Goal: Task Accomplishment & Management: Manage account settings

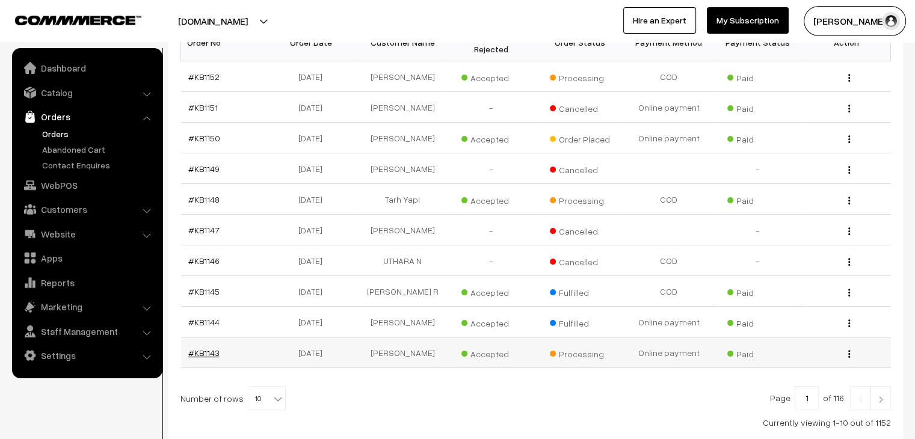
click at [198, 348] on link "#KB1143" at bounding box center [203, 353] width 31 height 10
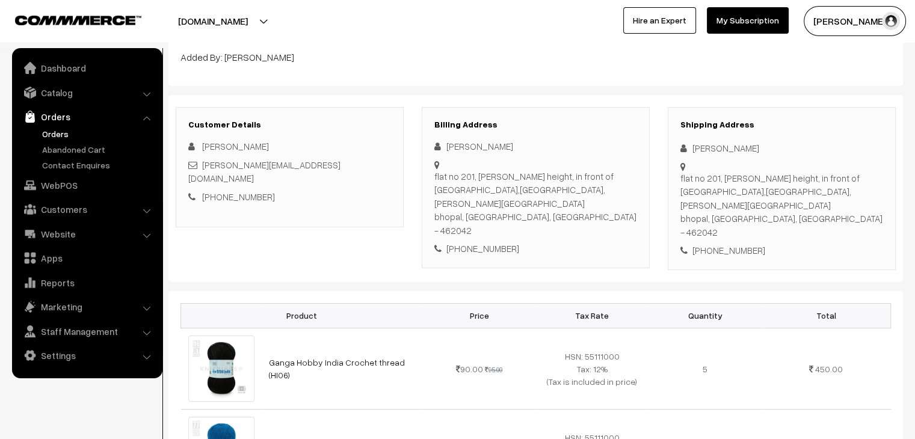
scroll to position [99, 0]
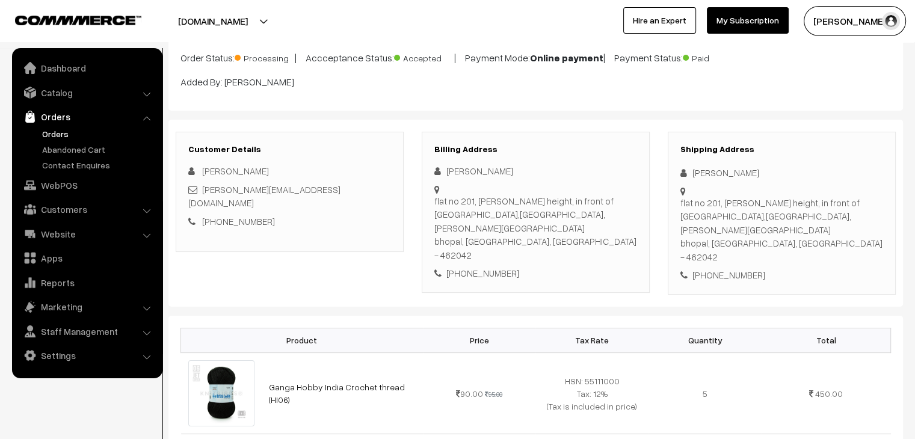
click at [58, 130] on link "Orders" at bounding box center [98, 133] width 119 height 13
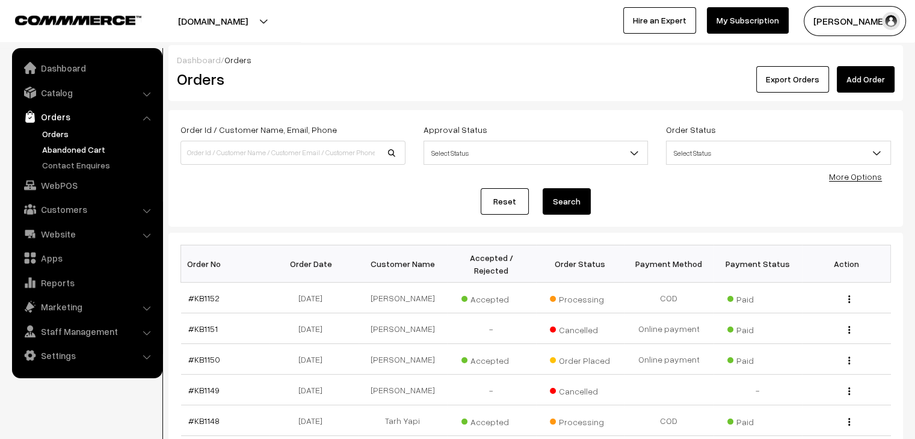
click at [77, 148] on link "Abandoned Cart" at bounding box center [98, 149] width 119 height 13
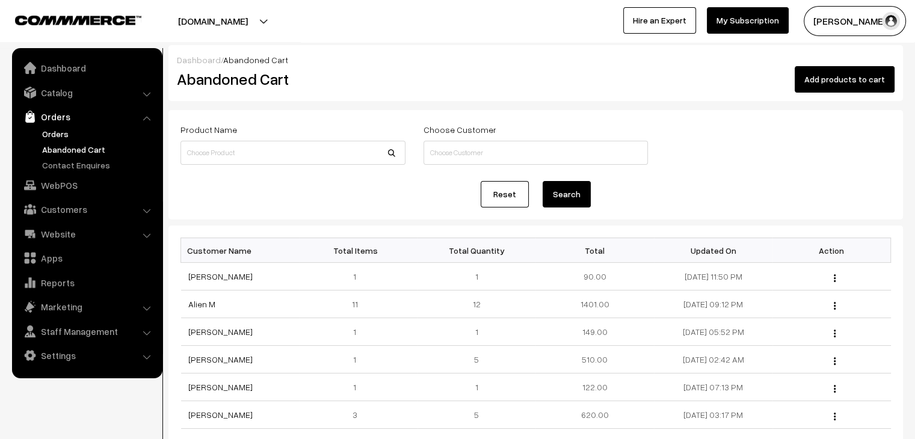
click at [60, 135] on link "Orders" at bounding box center [98, 133] width 119 height 13
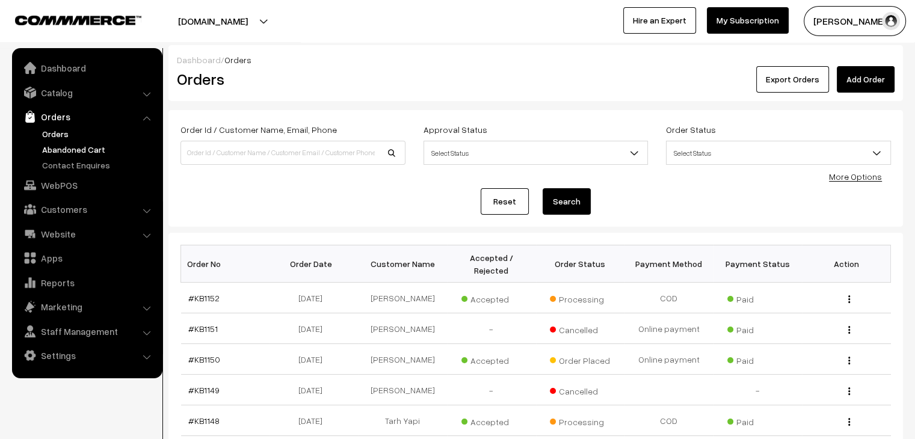
click at [96, 144] on link "Abandoned Cart" at bounding box center [98, 149] width 119 height 13
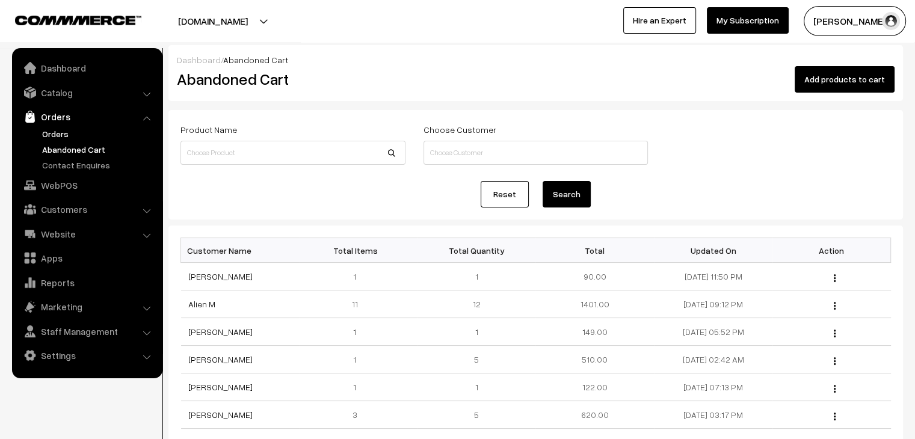
click at [84, 130] on link "Orders" at bounding box center [98, 133] width 119 height 13
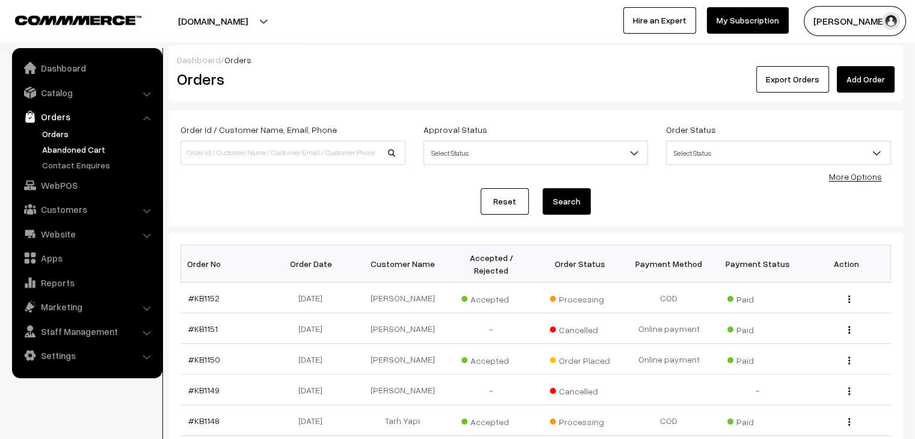
click at [94, 144] on link "Abandoned Cart" at bounding box center [98, 149] width 119 height 13
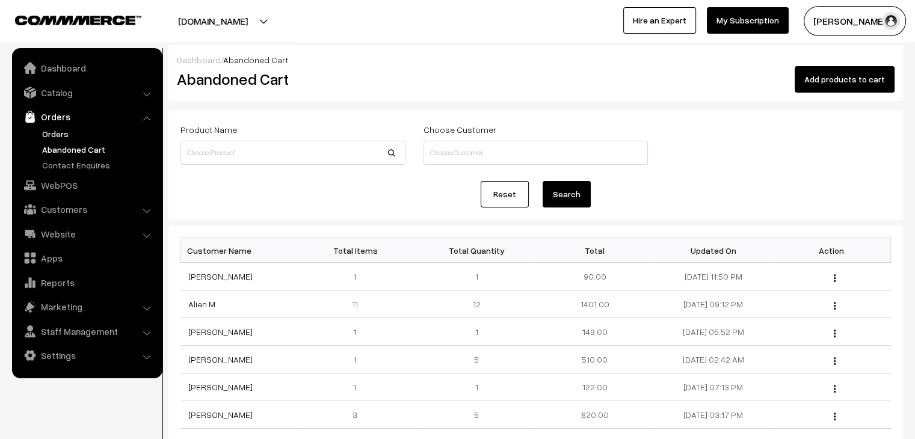
click at [66, 138] on link "Orders" at bounding box center [98, 133] width 119 height 13
